Goal: Task Accomplishment & Management: Manage account settings

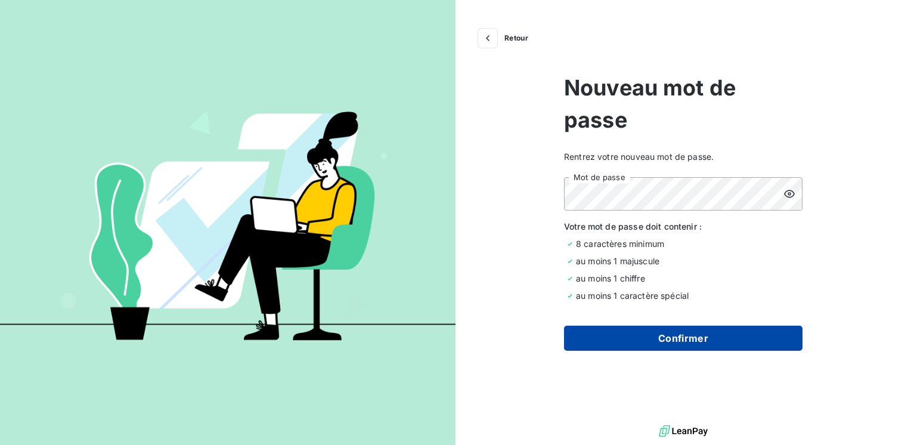
click at [678, 333] on button "Confirmer" at bounding box center [683, 338] width 238 height 25
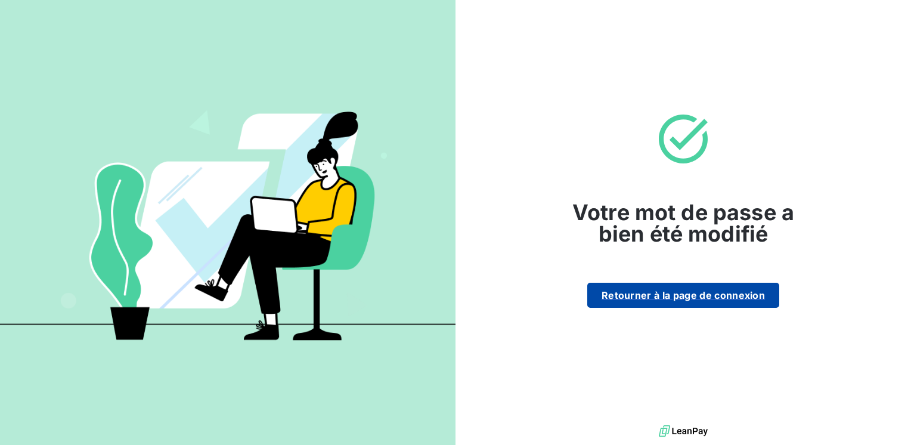
click at [699, 292] on button "Retourner à la page de connexion" at bounding box center [683, 295] width 192 height 25
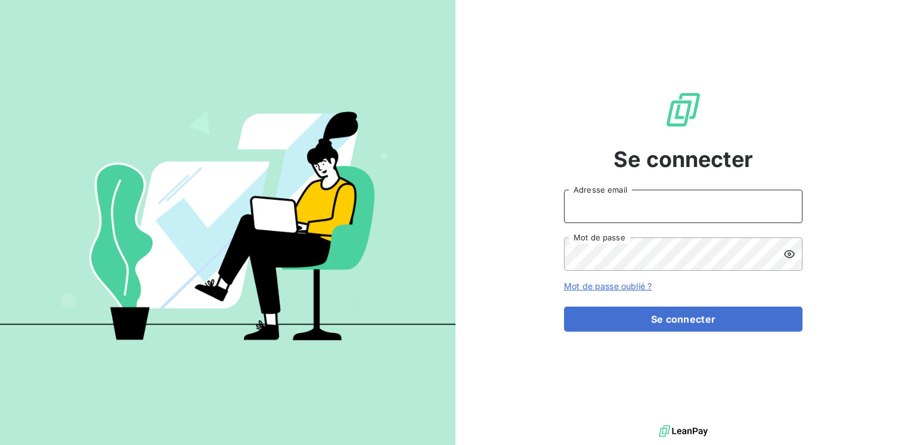
click at [598, 200] on input "Adresse email" at bounding box center [683, 206] width 238 height 33
click at [630, 216] on input "Adresse email" at bounding box center [683, 206] width 238 height 33
paste input "comptabilite@safe-groupe.com"
type input "comptabilite@safe-groupe.com"
click at [790, 250] on icon at bounding box center [789, 254] width 12 height 12
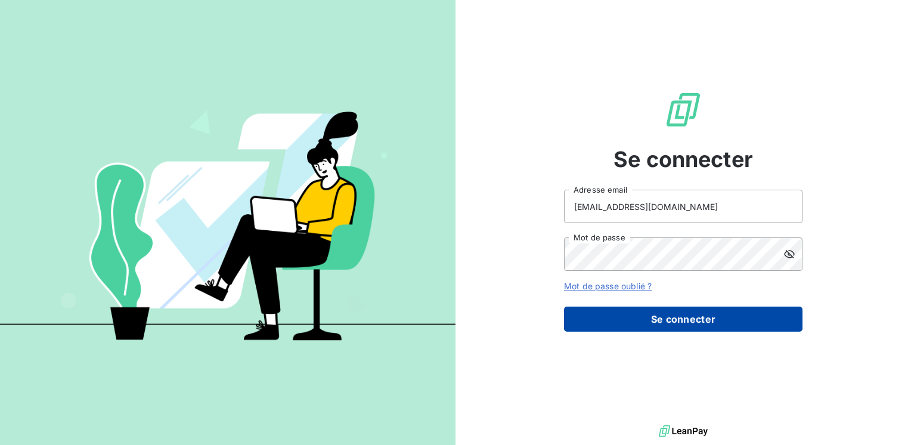
click at [723, 323] on button "Se connecter" at bounding box center [683, 318] width 238 height 25
click at [713, 320] on button "Se connecter" at bounding box center [683, 318] width 238 height 25
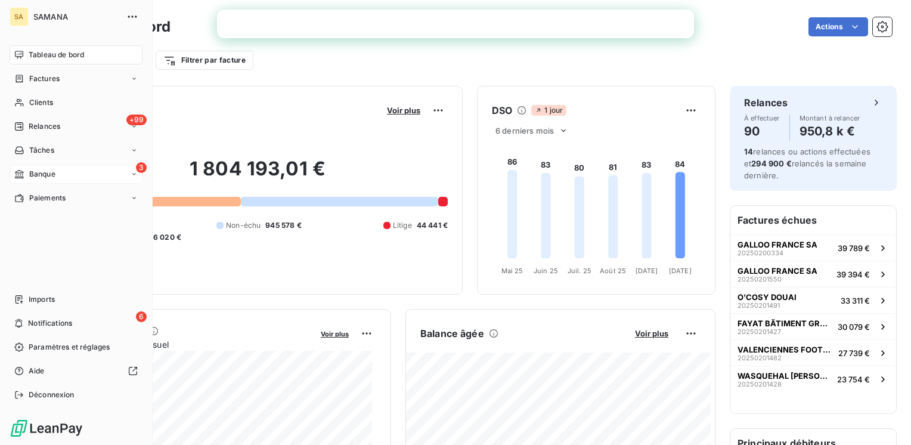
click at [52, 172] on span "Banque" at bounding box center [42, 174] width 26 height 11
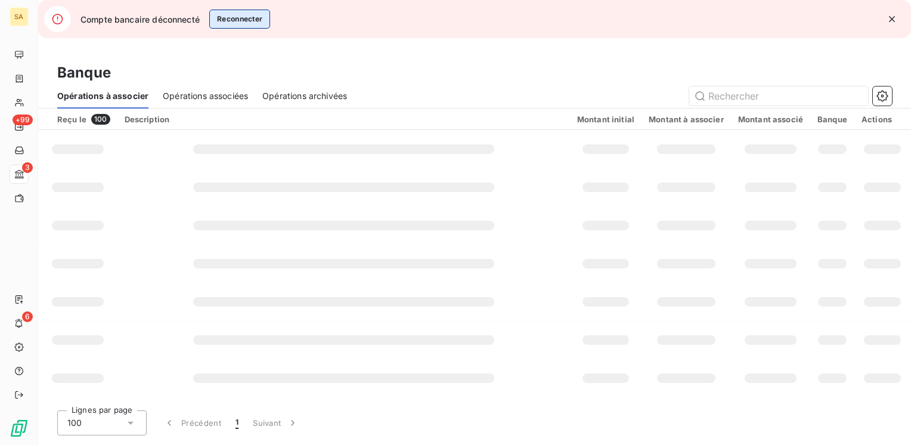
click at [251, 18] on button "Reconnecter" at bounding box center [239, 19] width 61 height 19
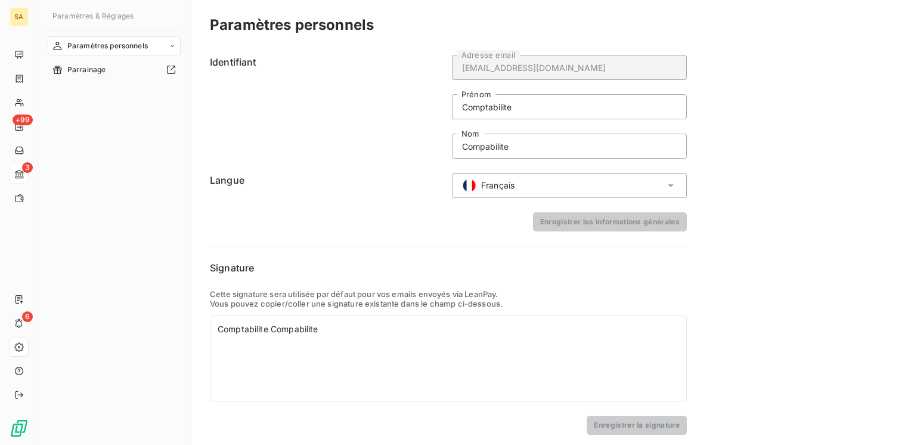
click at [110, 142] on div "Paramètres personnels Parrainage" at bounding box center [114, 229] width 133 height 387
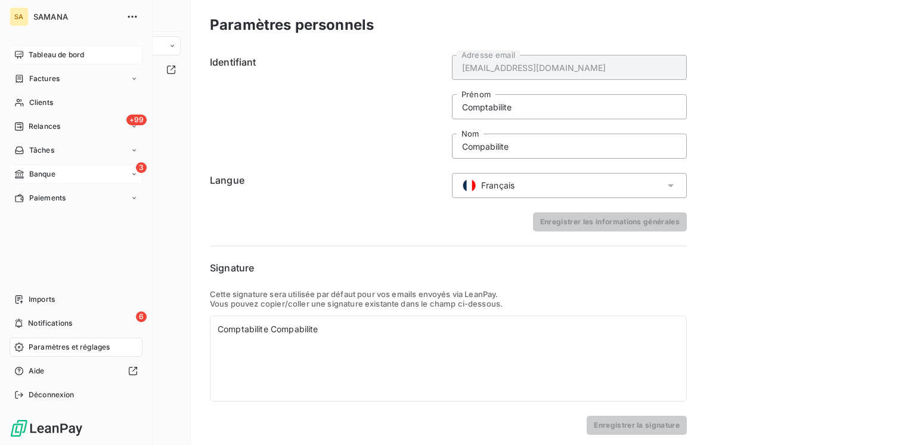
click at [58, 60] on span "Tableau de bord" at bounding box center [56, 54] width 55 height 11
